Goal: Information Seeking & Learning: Learn about a topic

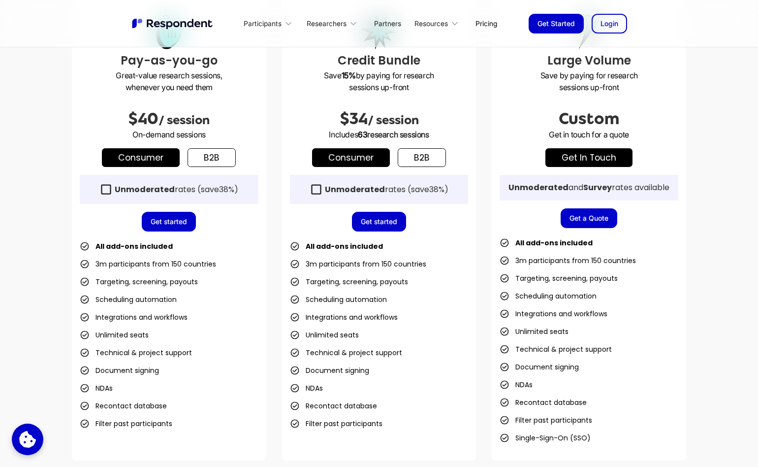
scroll to position [307, 0]
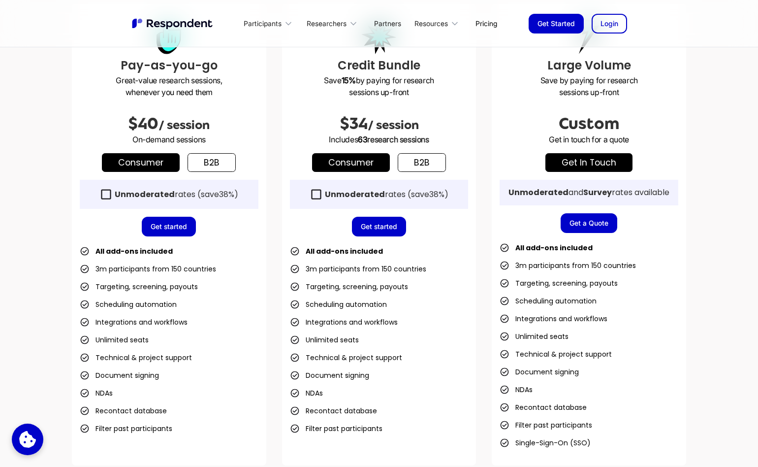
click at [153, 164] on link "Consumer" at bounding box center [141, 162] width 78 height 19
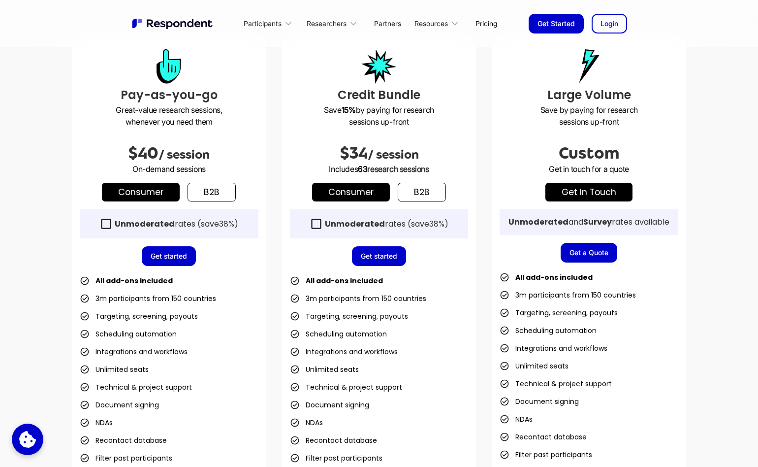
scroll to position [277, 0]
click at [209, 192] on link "b2b" at bounding box center [212, 192] width 48 height 19
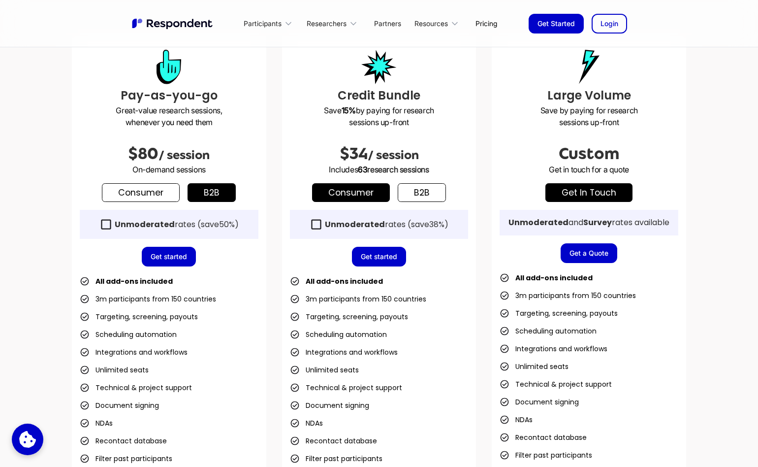
click at [160, 196] on link "Consumer" at bounding box center [141, 192] width 78 height 19
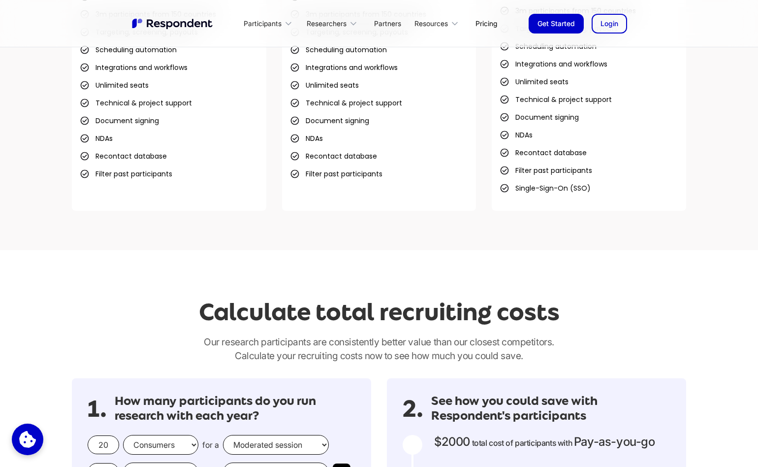
scroll to position [762, 0]
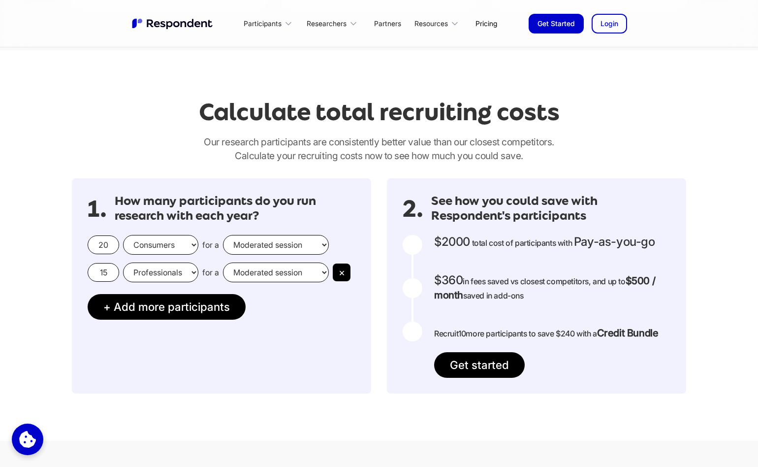
click at [96, 244] on input "20" at bounding box center [104, 244] width 32 height 19
click at [110, 245] on input "20" at bounding box center [104, 244] width 32 height 19
click at [173, 280] on select "Professionals Consumers" at bounding box center [160, 272] width 75 height 20
click at [344, 276] on button "×" at bounding box center [342, 272] width 18 height 18
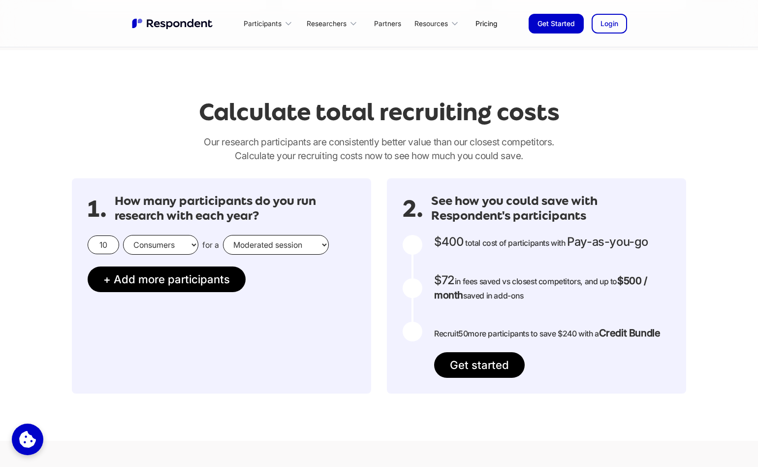
click at [279, 250] on select "Moderated session Unmoderated session" at bounding box center [276, 245] width 106 height 20
click at [223, 235] on select "Moderated session Unmoderated session" at bounding box center [276, 245] width 106 height 20
click at [109, 245] on input "10" at bounding box center [104, 244] width 32 height 19
click at [101, 244] on input "20" at bounding box center [104, 244] width 32 height 19
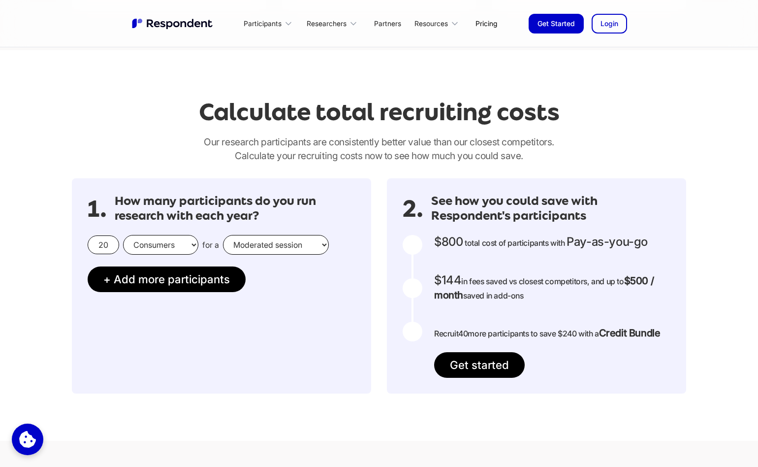
click at [101, 244] on input "20" at bounding box center [104, 244] width 32 height 19
type input "10"
click at [461, 364] on link "Get started" at bounding box center [479, 365] width 91 height 26
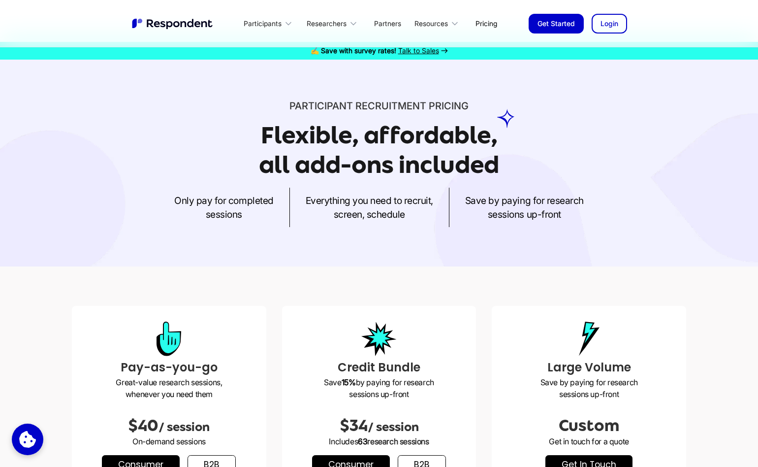
scroll to position [0, 0]
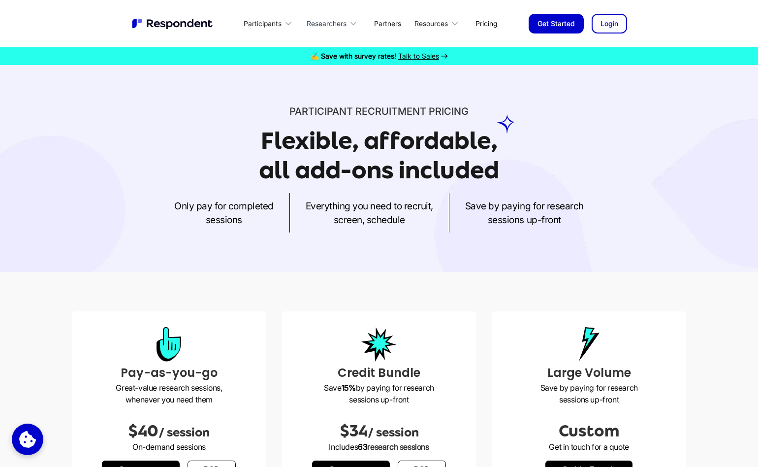
click at [357, 23] on icon at bounding box center [354, 24] width 10 height 10
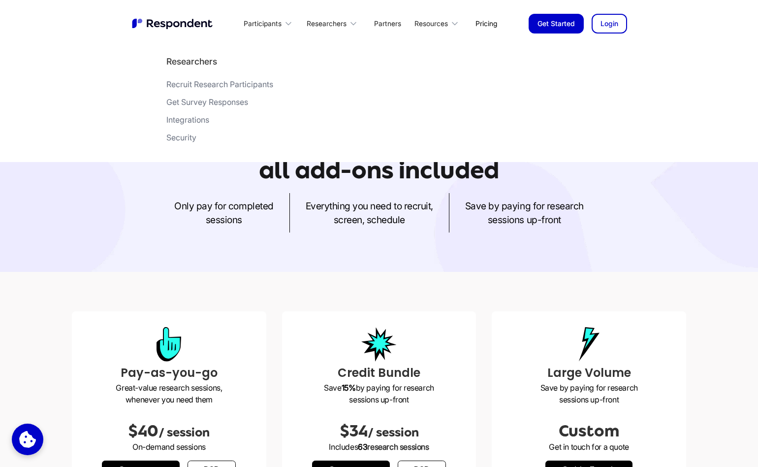
click at [289, 207] on div "Only pay for completed sessions Everything you need to recruit, screen, schedul…" at bounding box center [379, 212] width 615 height 39
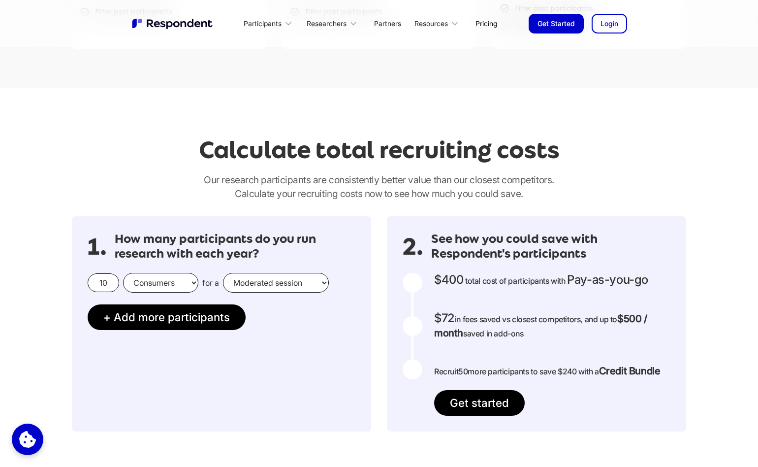
scroll to position [719, 0]
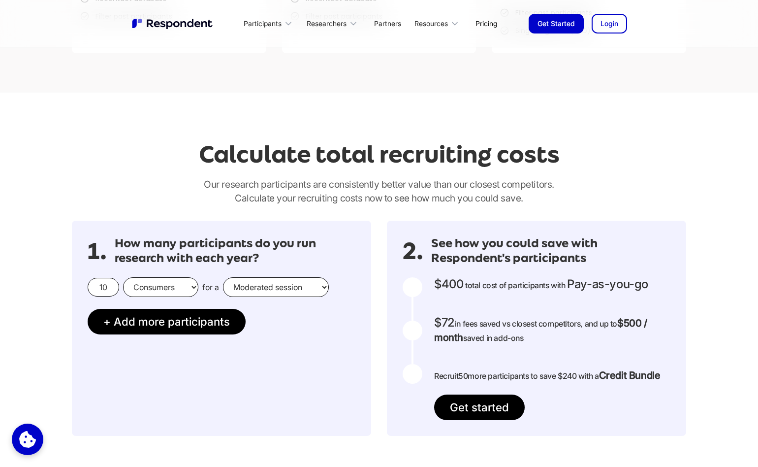
click at [607, 26] on link "Login" at bounding box center [609, 24] width 35 height 20
